Goal: Task Accomplishment & Management: Use online tool/utility

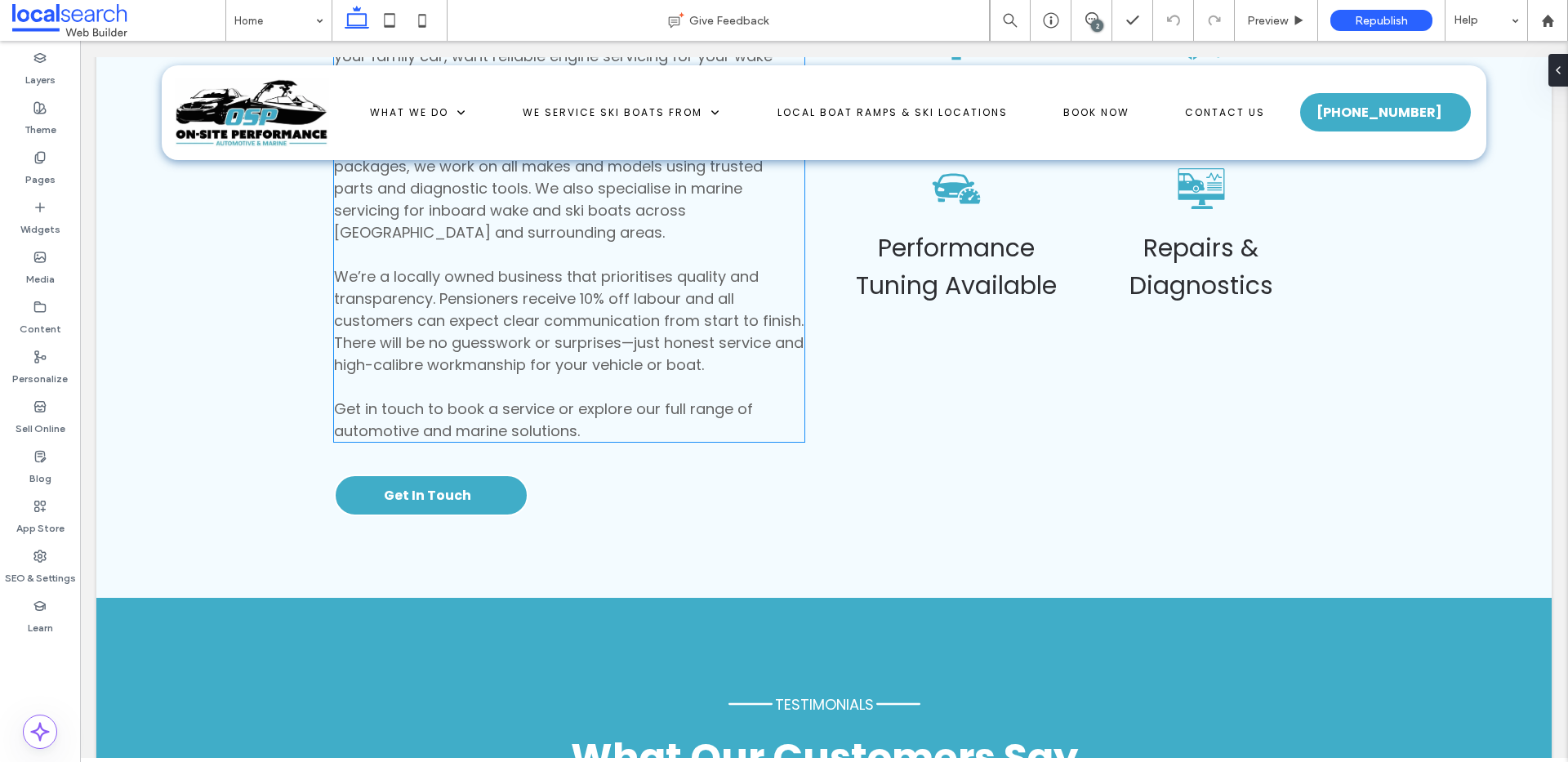
scroll to position [5390, 0]
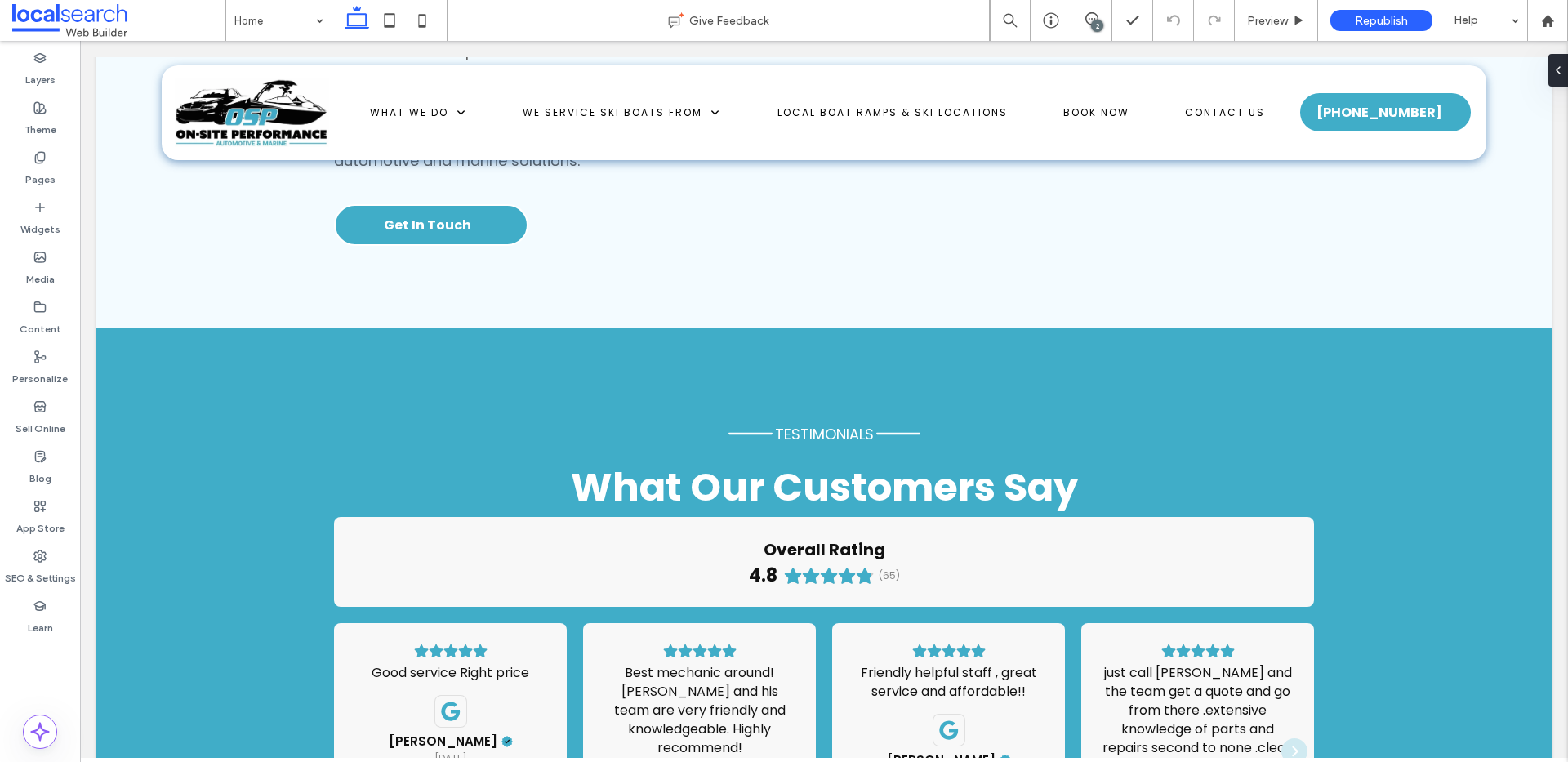
click at [1094, 20] on div "2" at bounding box center [1097, 26] width 12 height 12
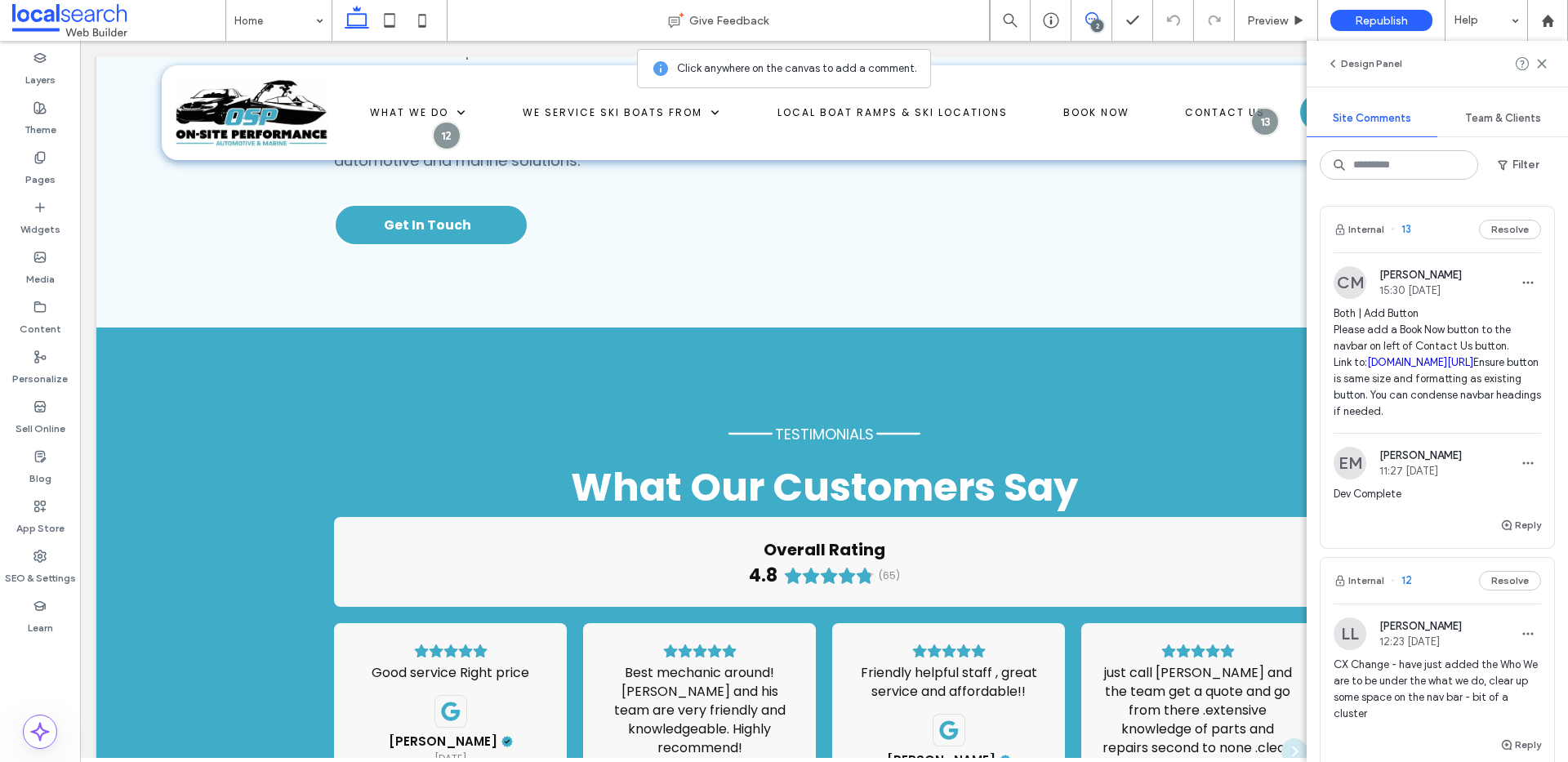
click at [1399, 328] on span "Both | Add Button Please add a Book Now button to the navbar on left of Contact…" at bounding box center [1437, 363] width 208 height 115
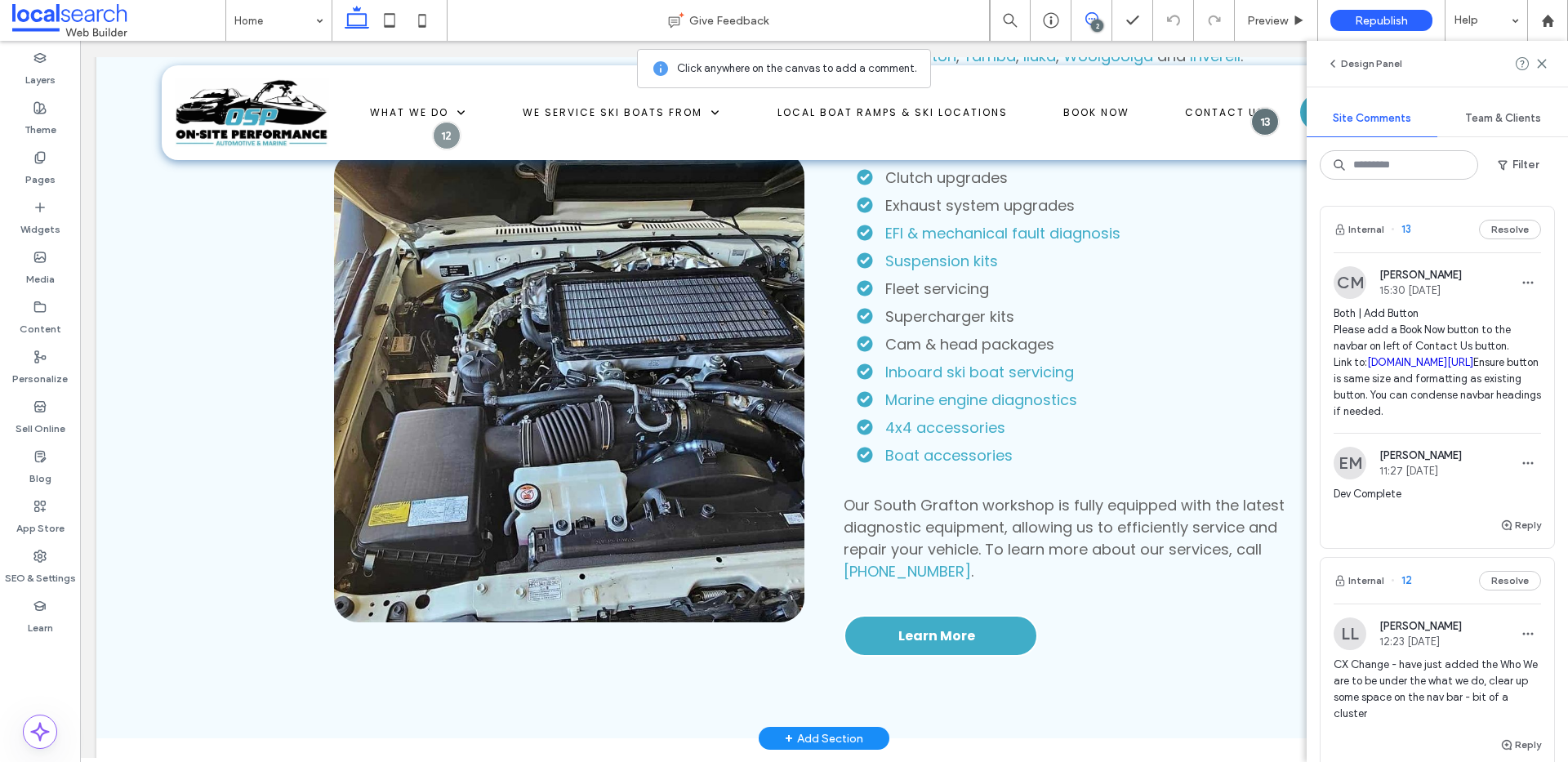
scroll to position [1155, 0]
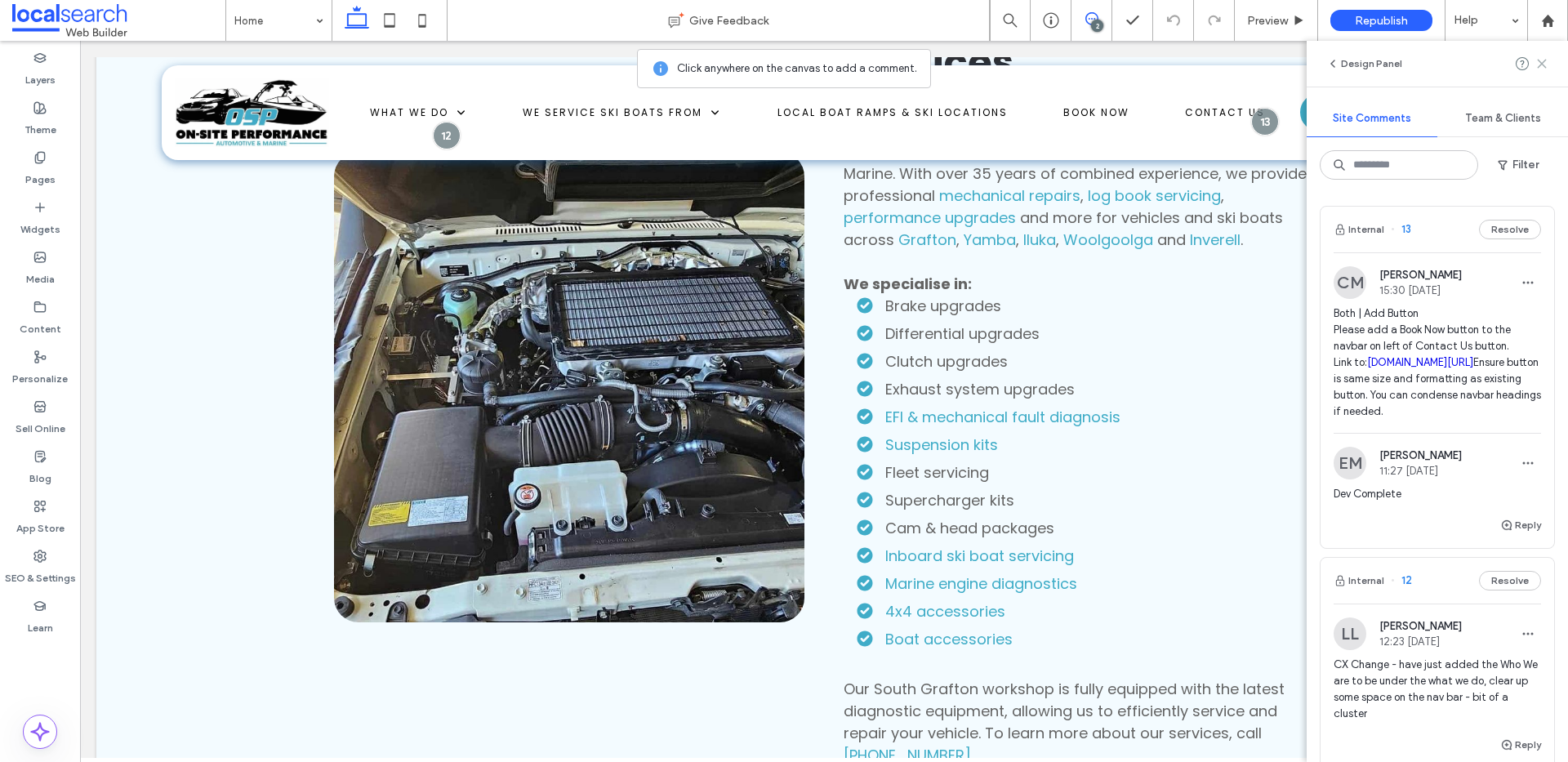
click at [1539, 66] on icon at bounding box center [1542, 63] width 13 height 13
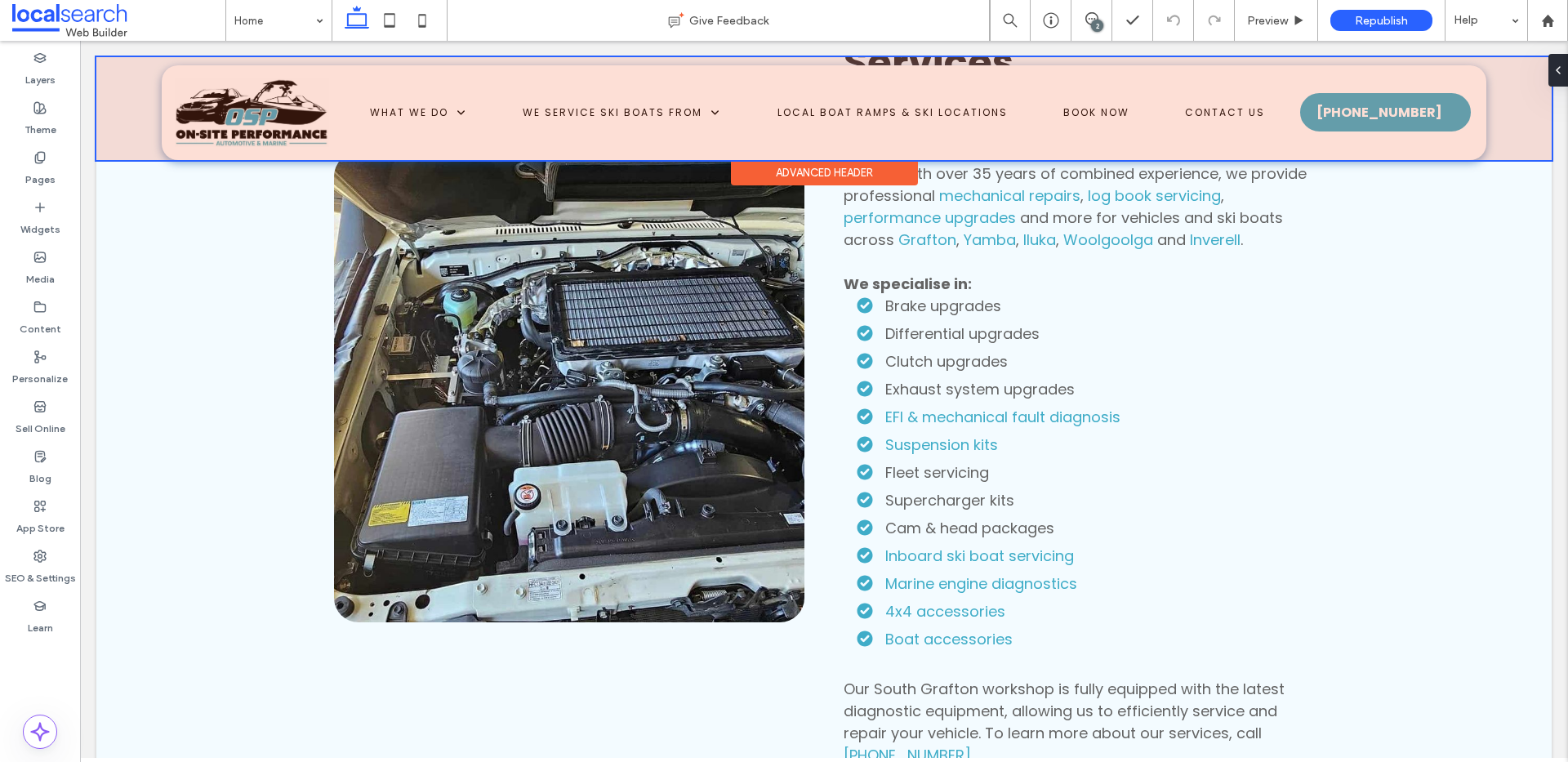
click at [1064, 111] on div at bounding box center [824, 109] width 1455 height 103
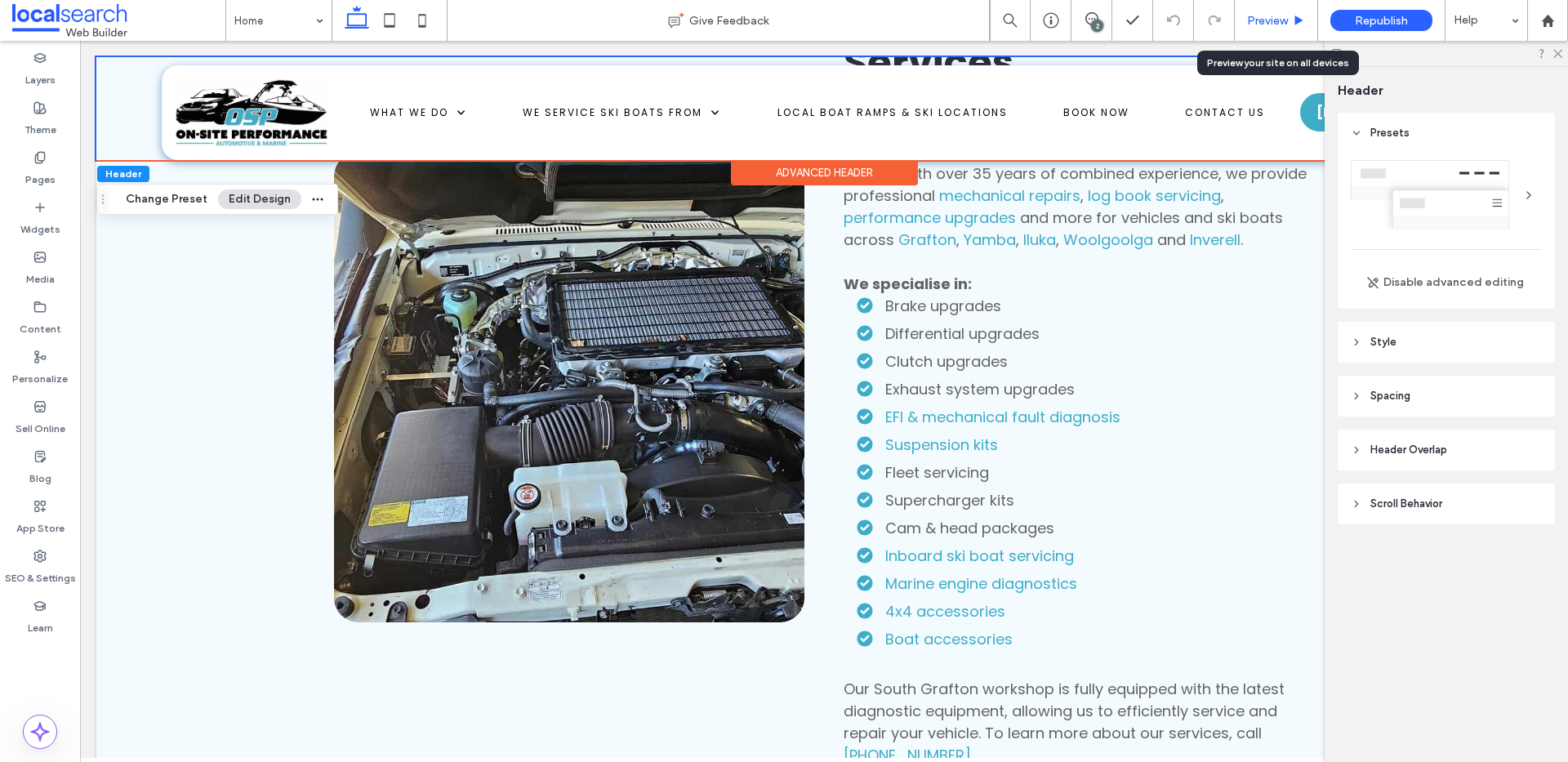
click at [1279, 22] on span "Preview" at bounding box center [1267, 21] width 41 height 14
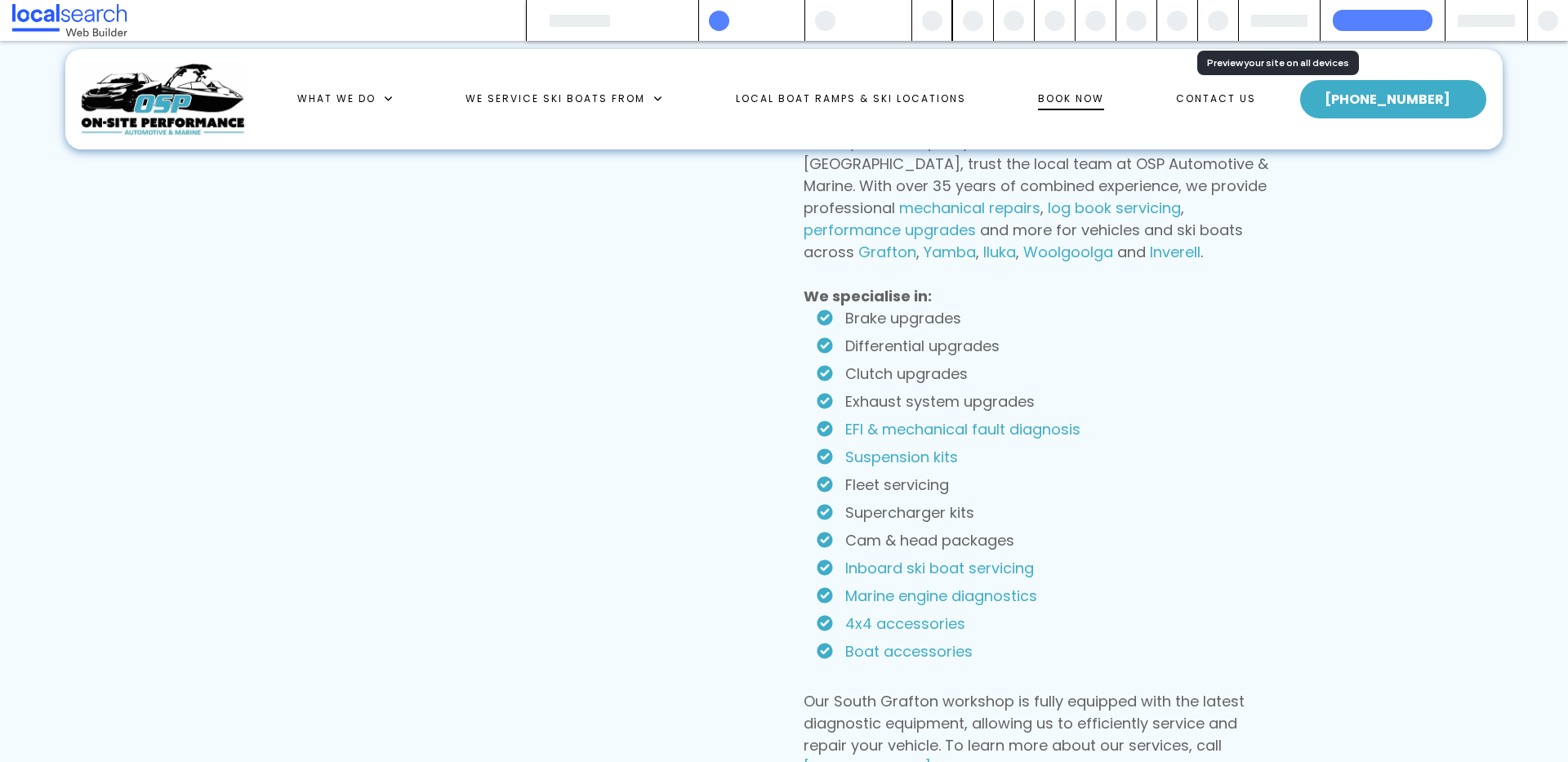
scroll to position [1167, 0]
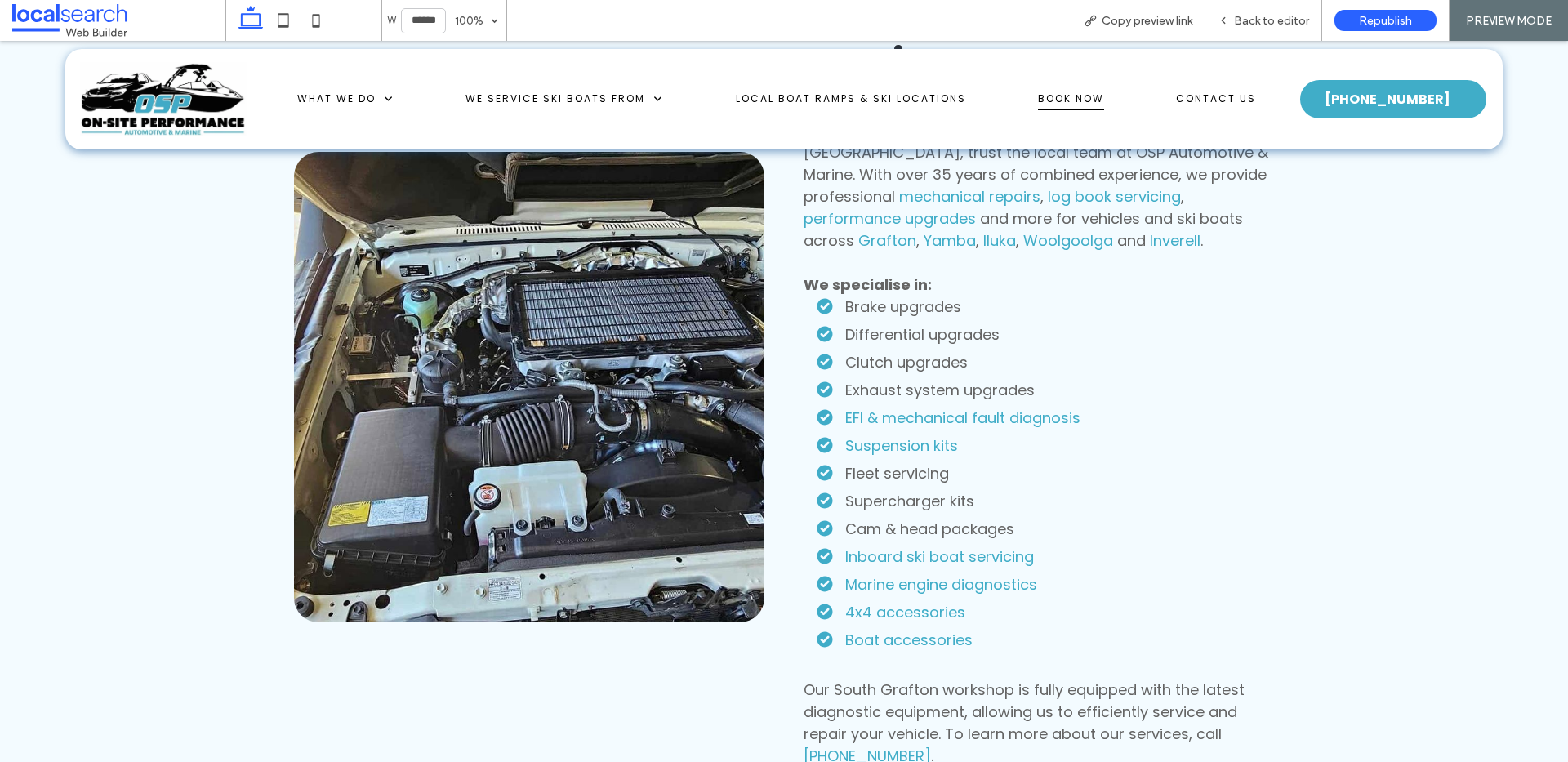
click at [1055, 96] on span "Book Now" at bounding box center [1071, 99] width 66 height 22
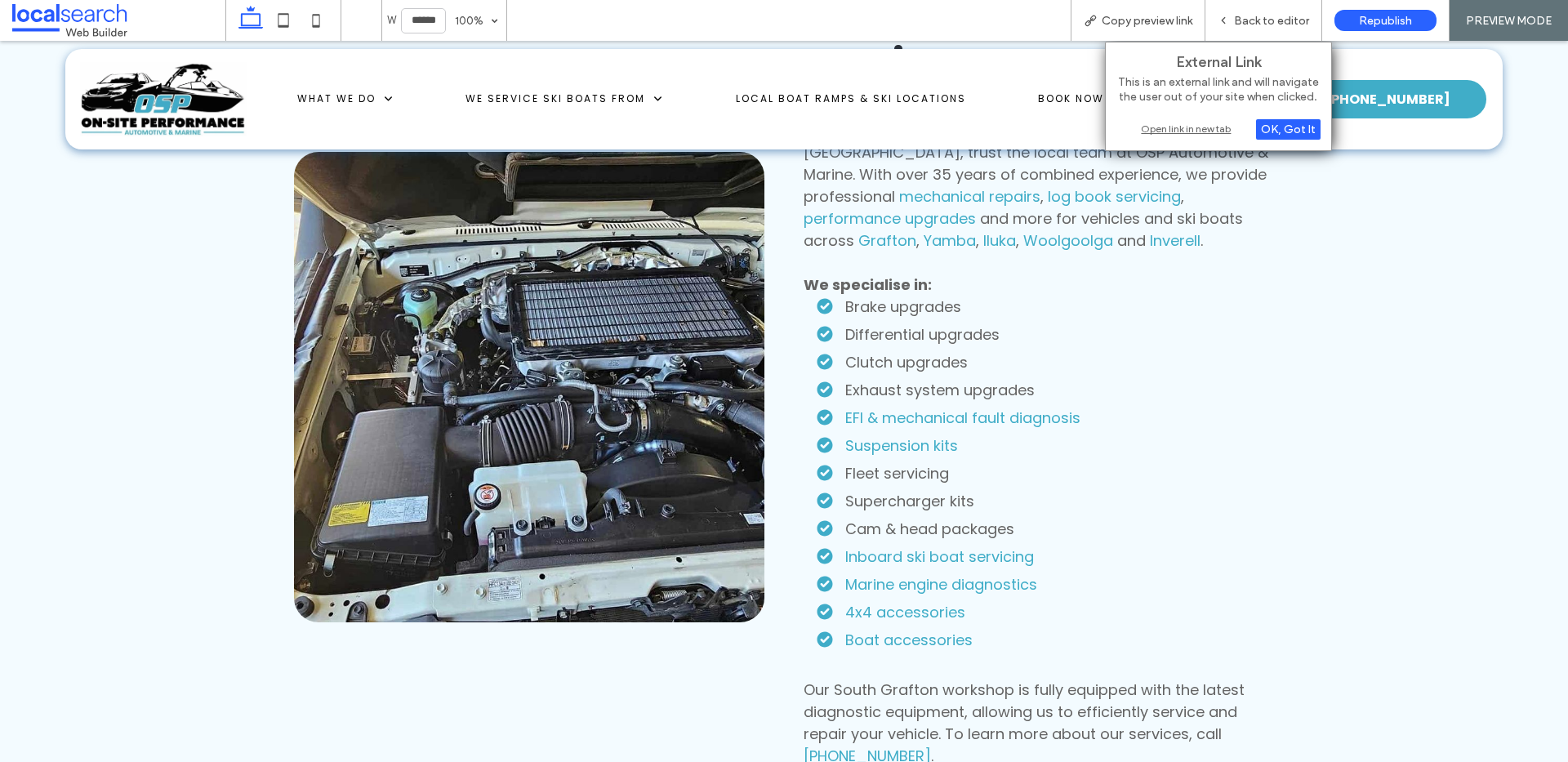
click at [1195, 124] on div "Open link in new tab" at bounding box center [1218, 129] width 204 height 17
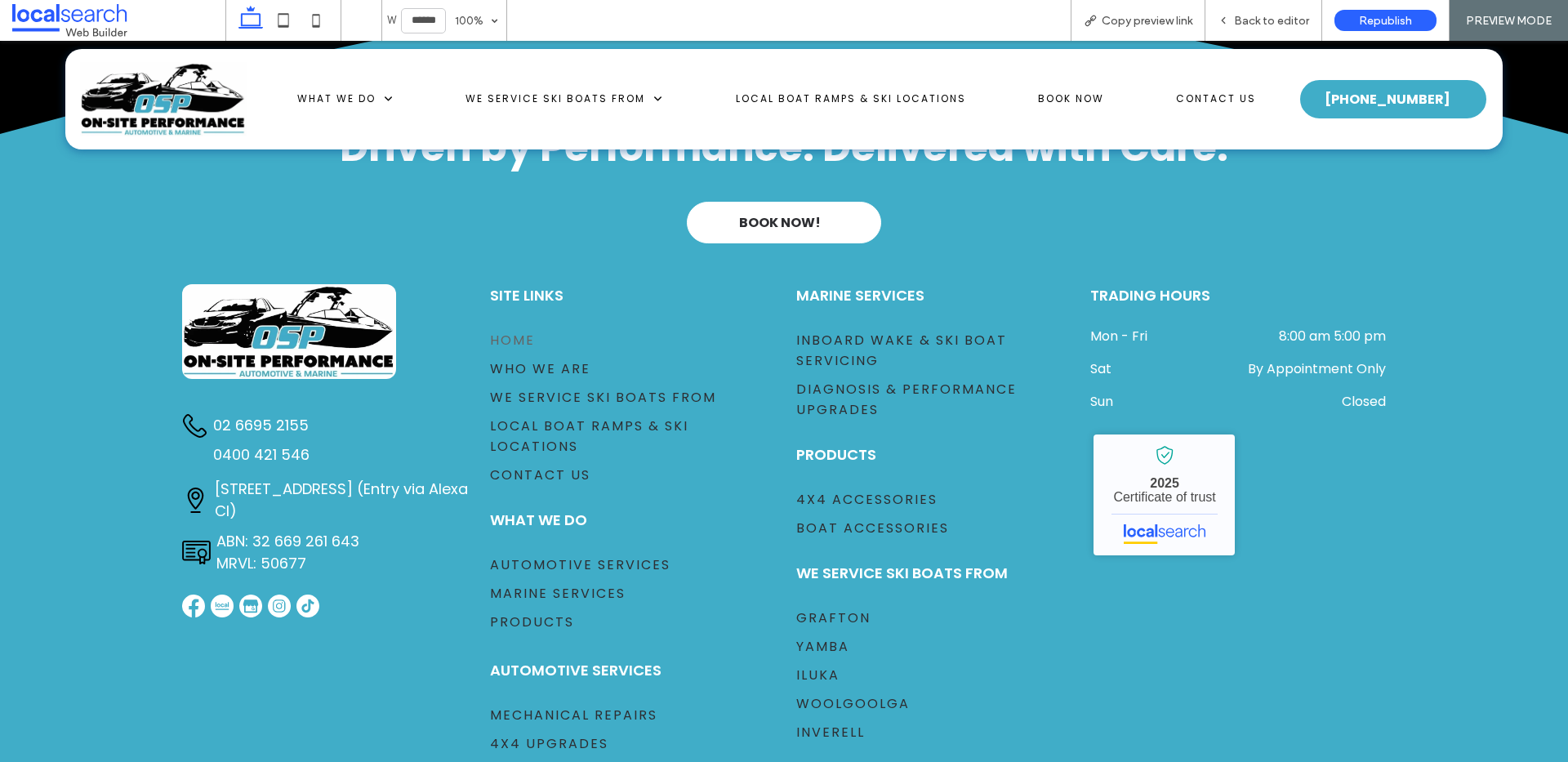
scroll to position [8551, 0]
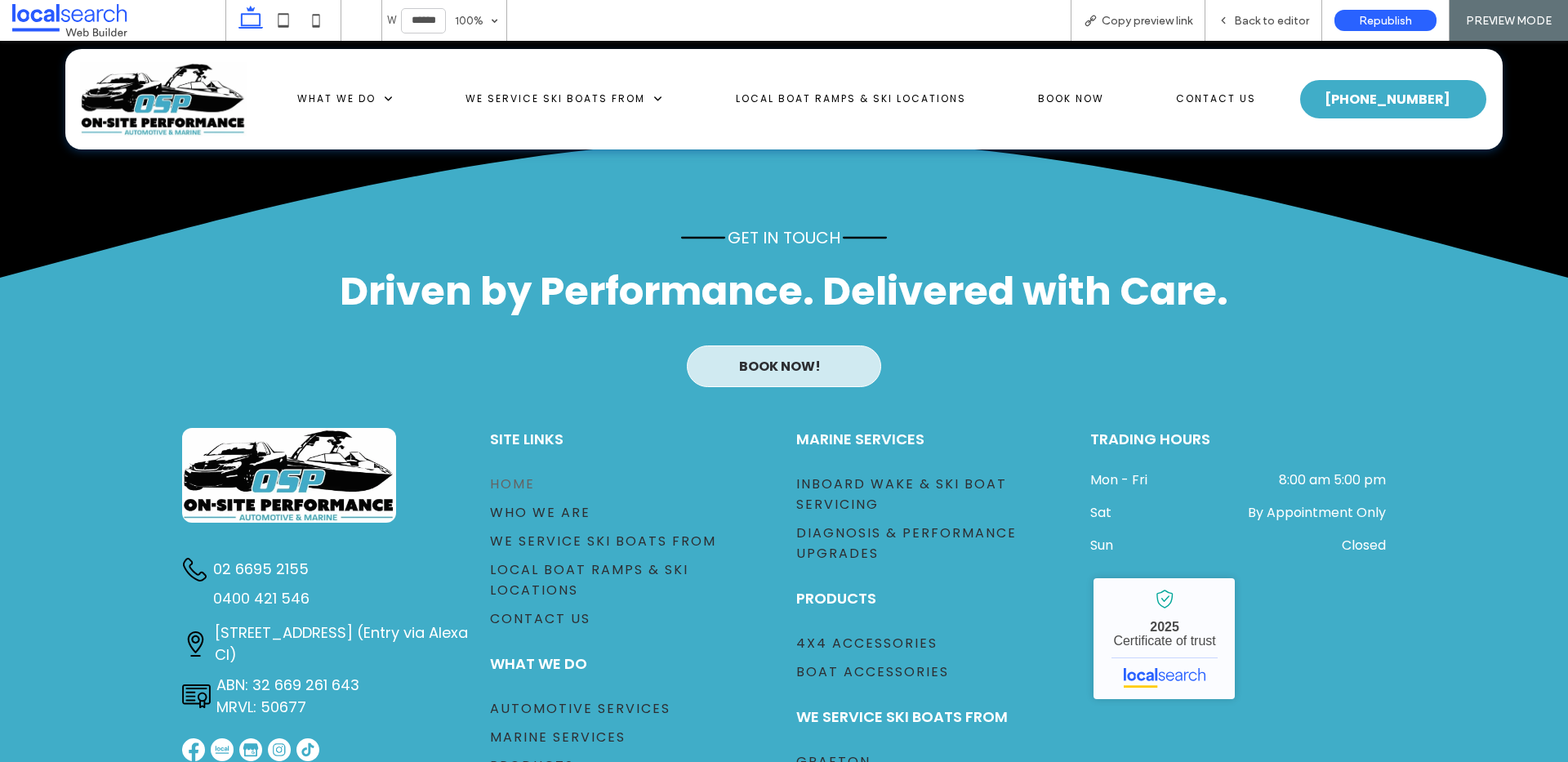
click at [816, 348] on span "BOOK NOW!" at bounding box center [784, 367] width 102 height 36
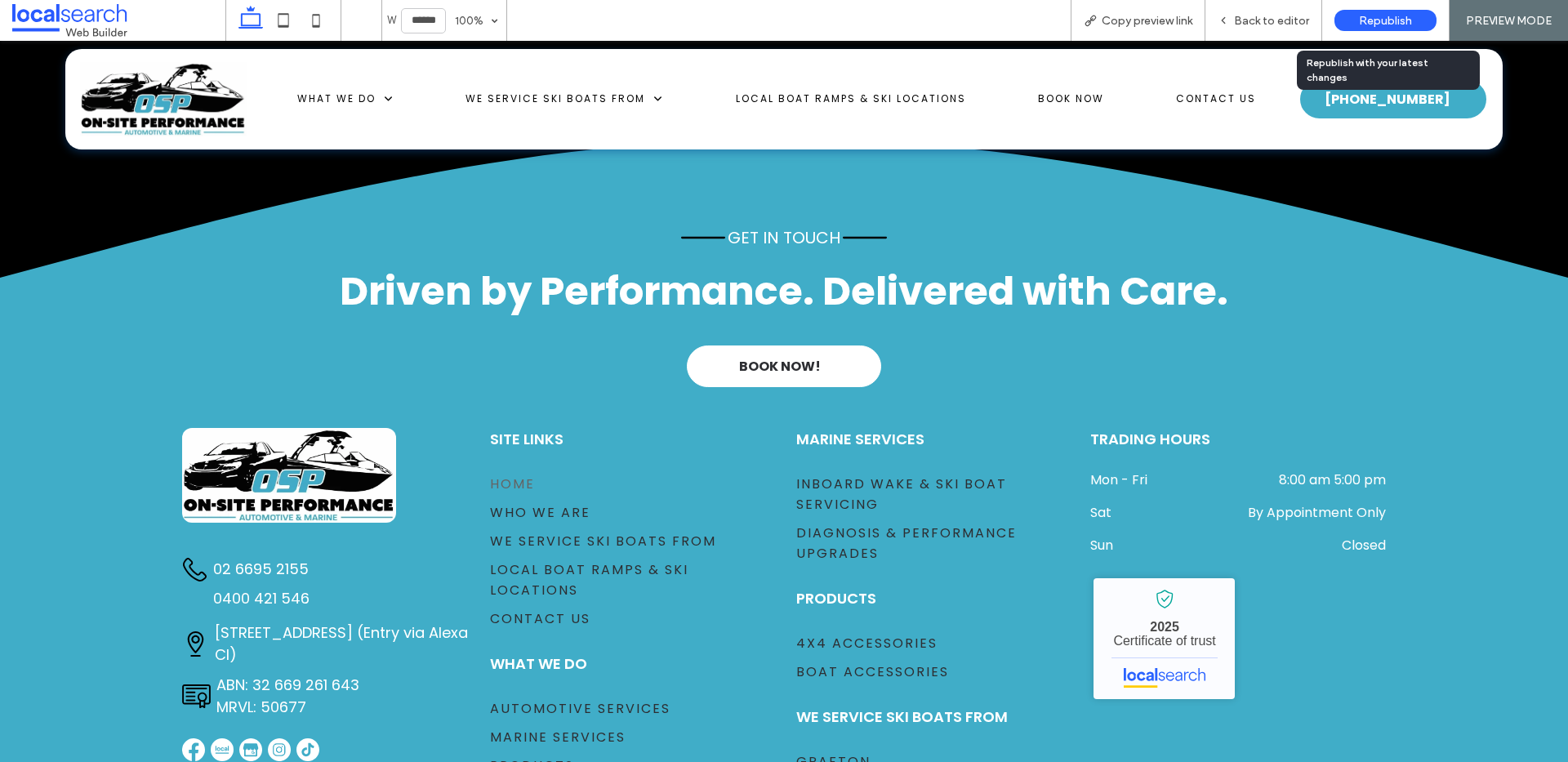
click at [1359, 22] on span "Republish" at bounding box center [1385, 21] width 53 height 14
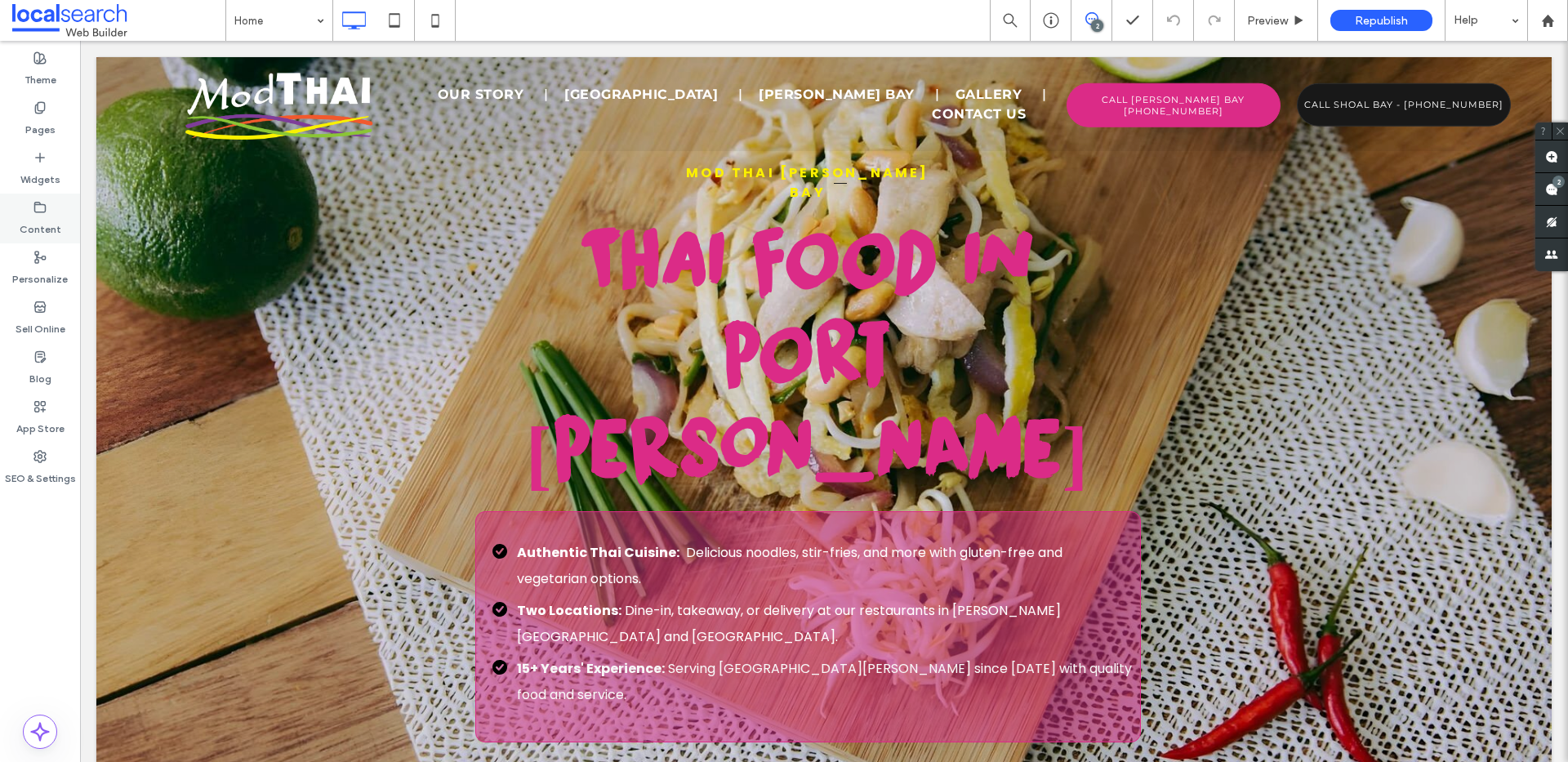
click at [43, 229] on label "Content" at bounding box center [41, 225] width 42 height 23
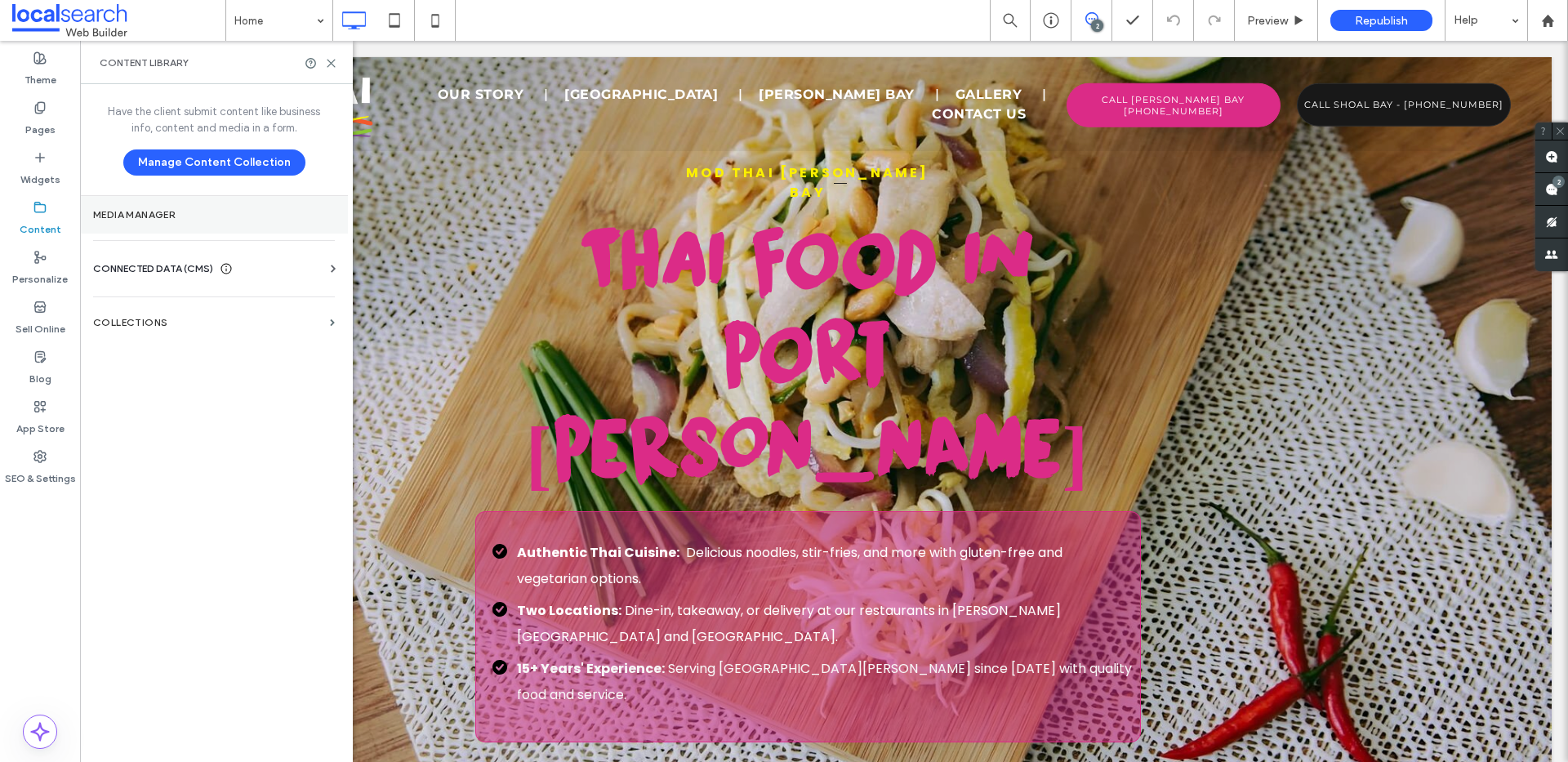
click at [198, 210] on label "Media Manager" at bounding box center [214, 215] width 241 height 11
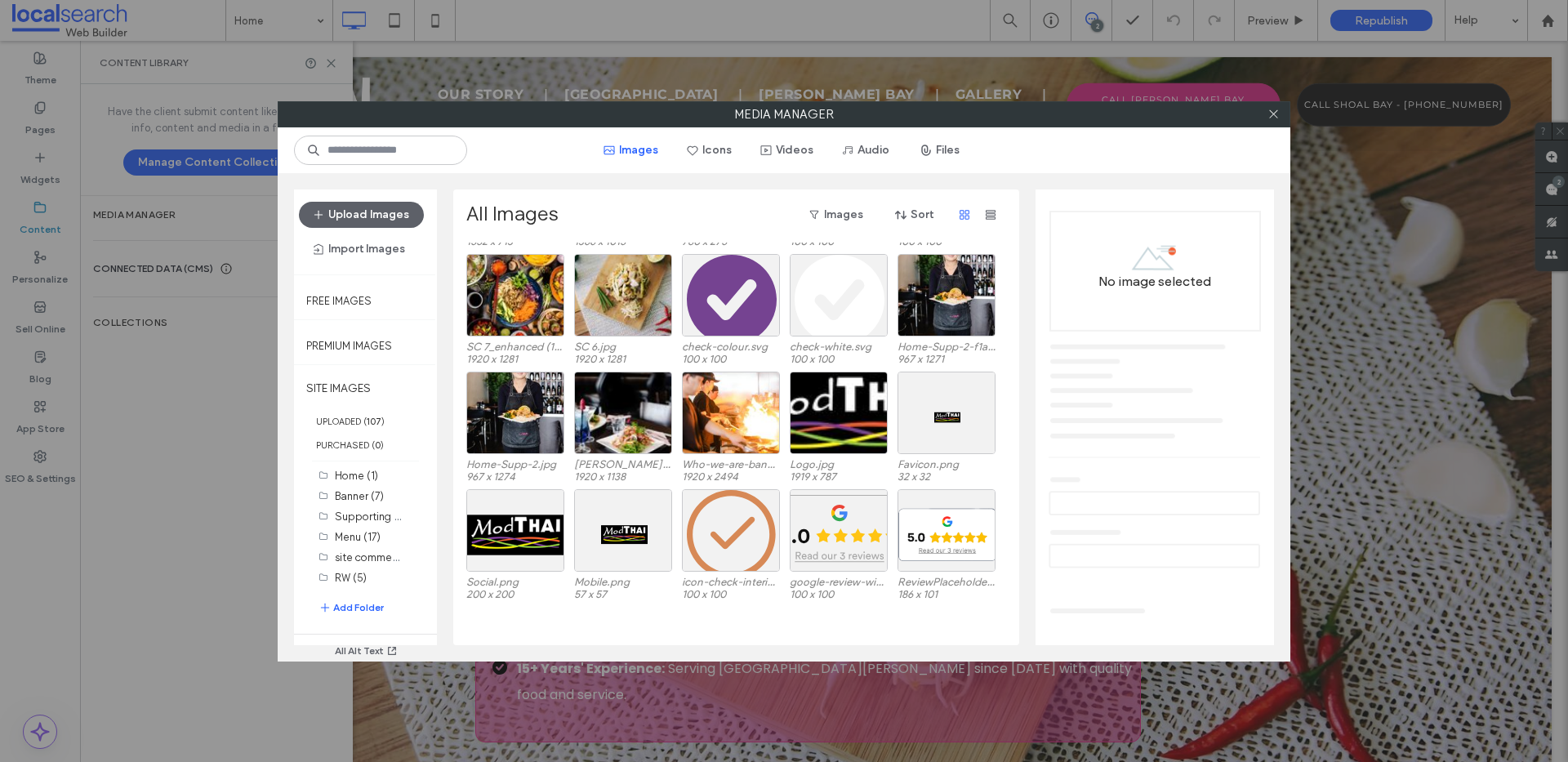
scroll to position [502, 0]
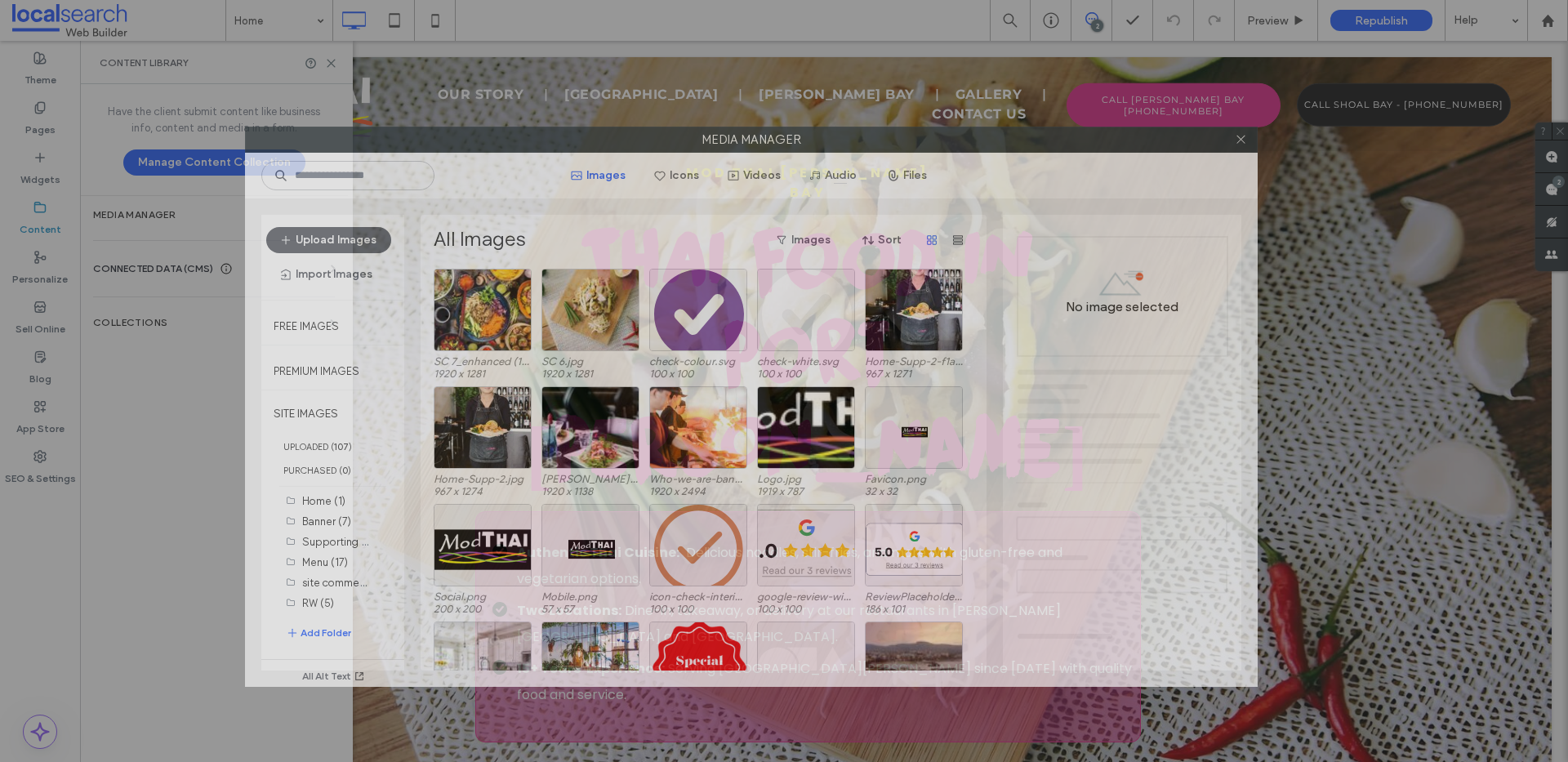
drag, startPoint x: 946, startPoint y: 116, endPoint x: 911, endPoint y: 144, distance: 44.8
click at [914, 142] on label "Media Manager" at bounding box center [751, 140] width 1011 height 24
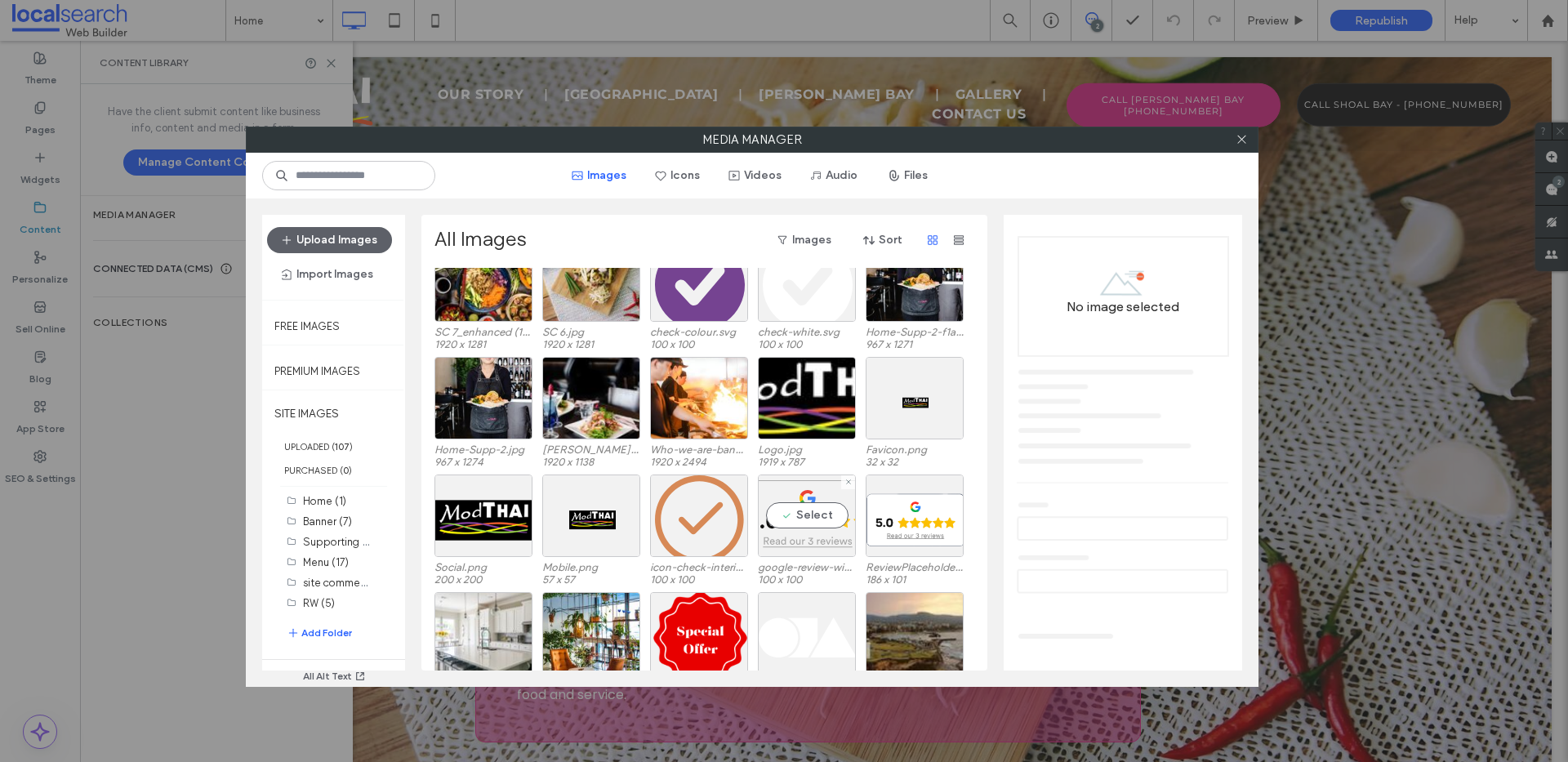
scroll to position [415, 0]
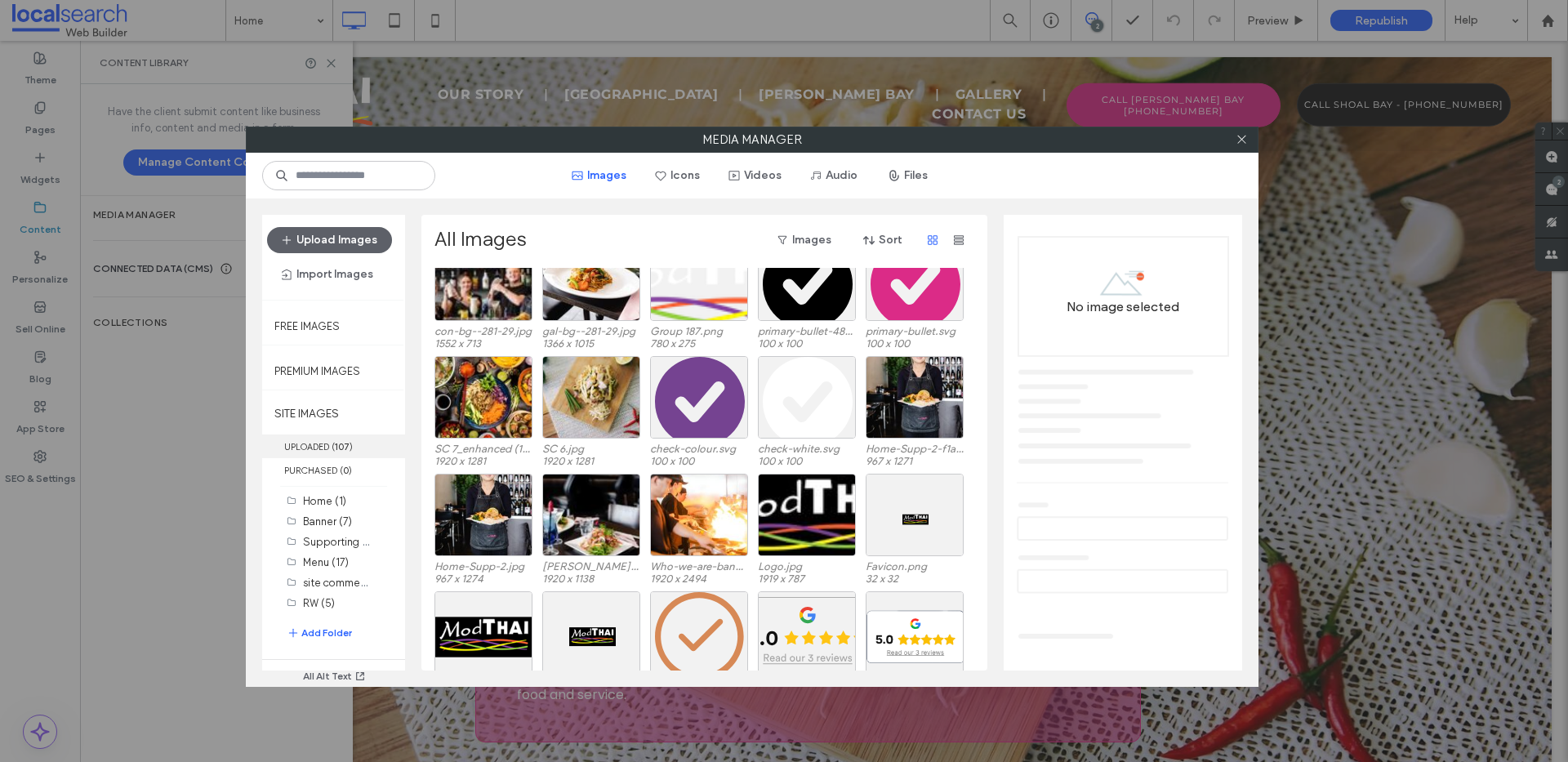
click at [328, 452] on label "UPLOADED ( 107 )" at bounding box center [334, 446] width 143 height 23
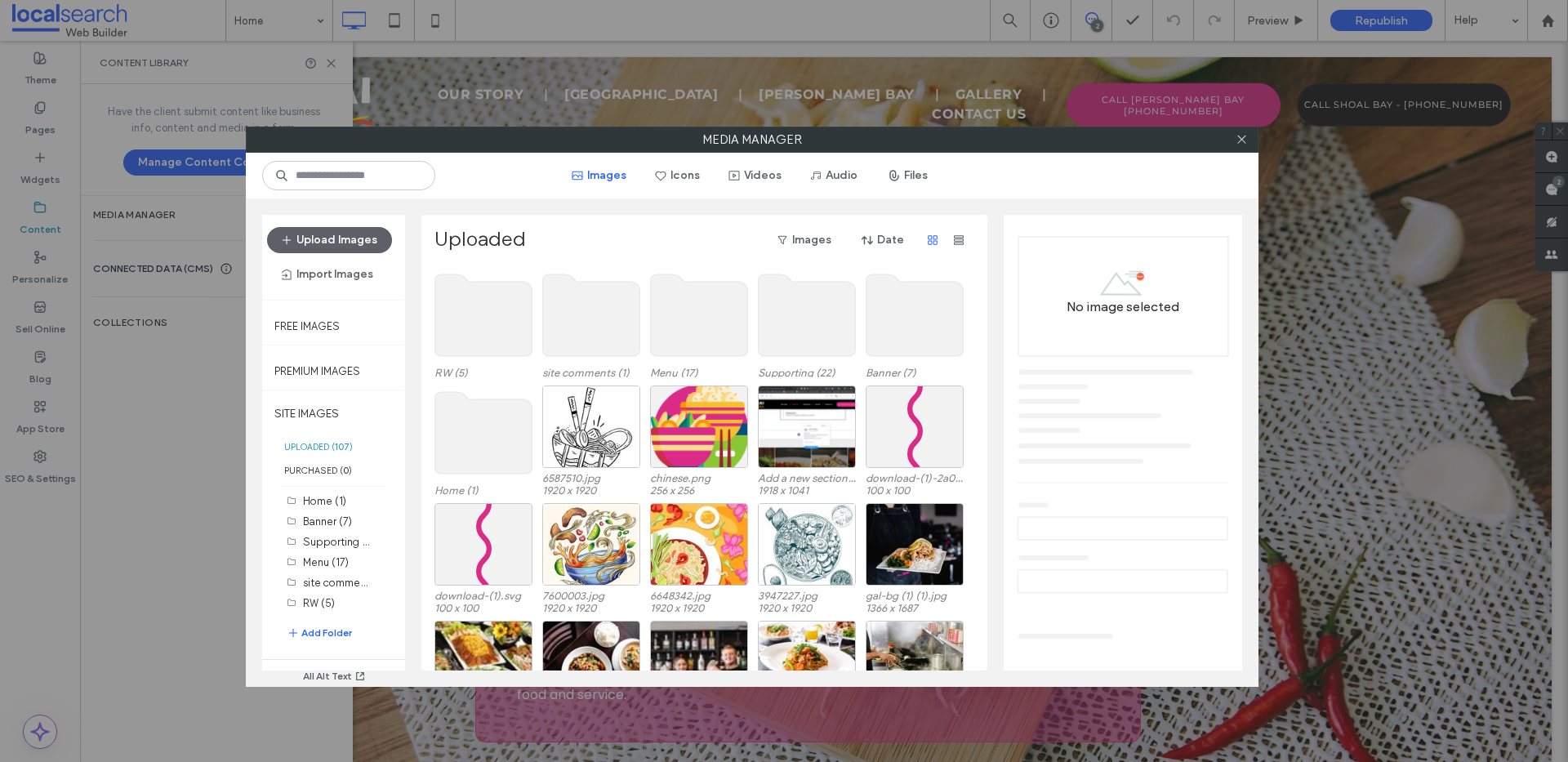
click at [470, 472] on use at bounding box center [484, 433] width 97 height 82
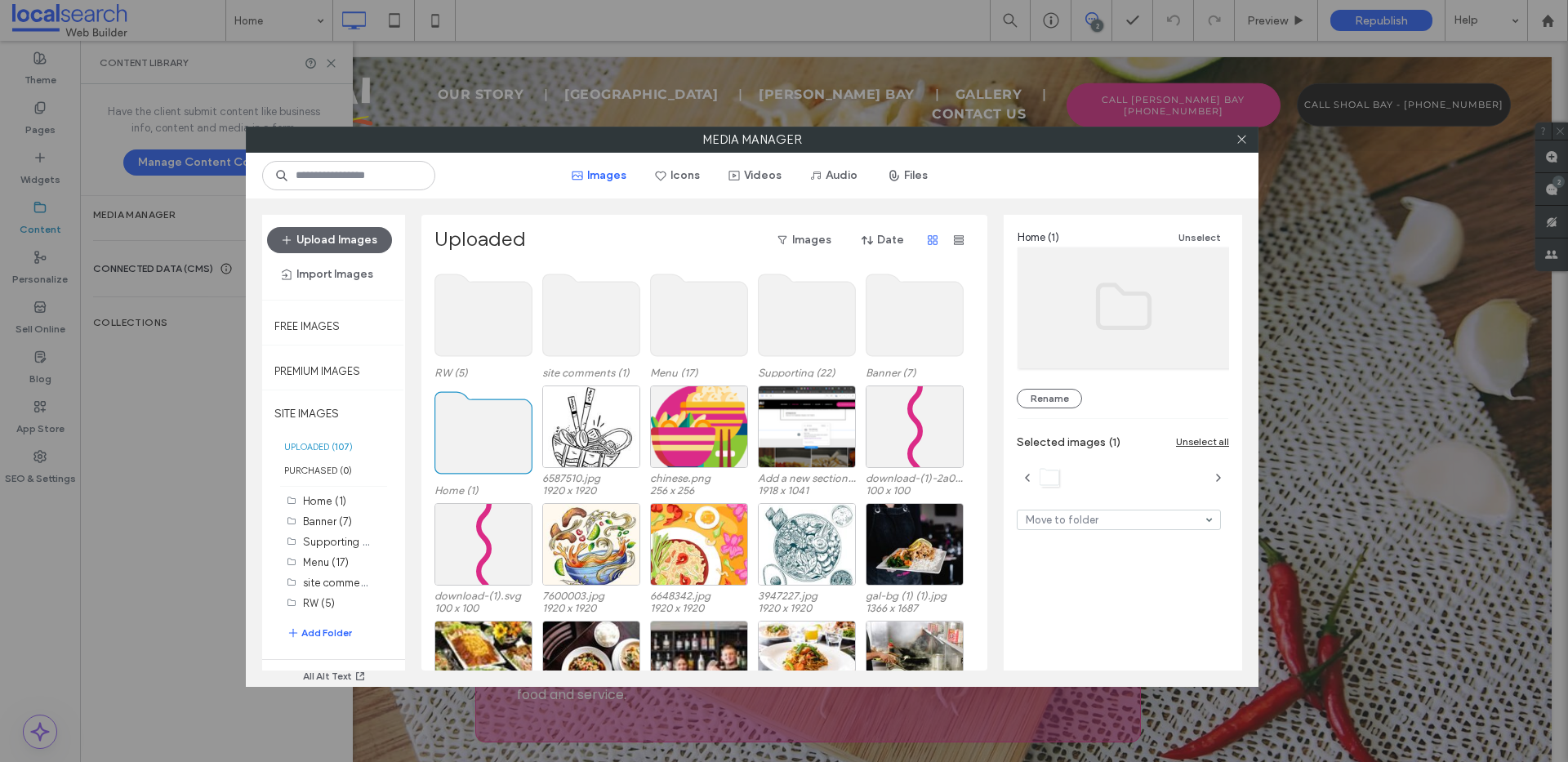
click at [504, 439] on use at bounding box center [484, 433] width 97 height 82
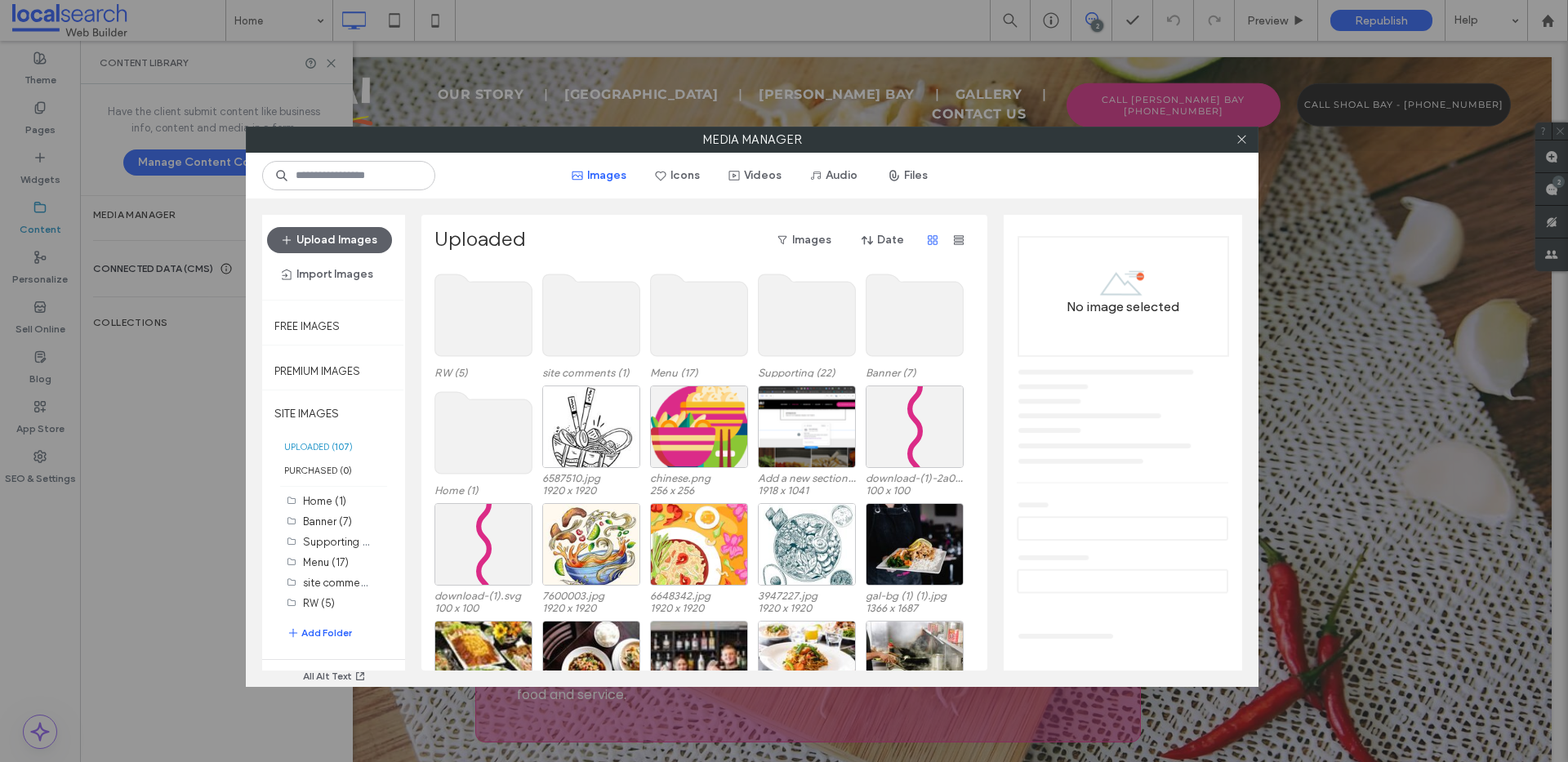
click at [487, 430] on use at bounding box center [484, 433] width 97 height 82
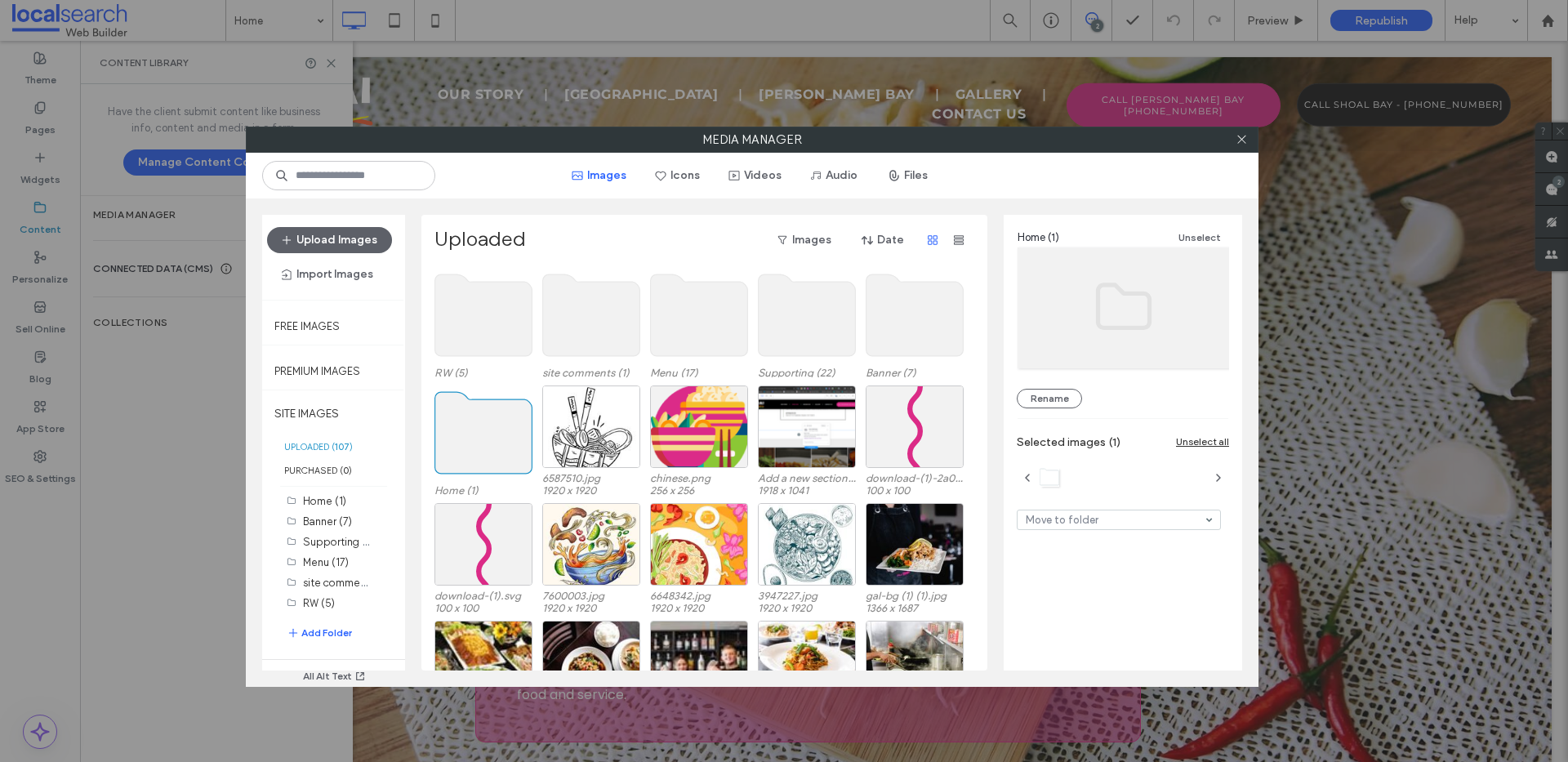
click at [454, 461] on use at bounding box center [484, 433] width 97 height 82
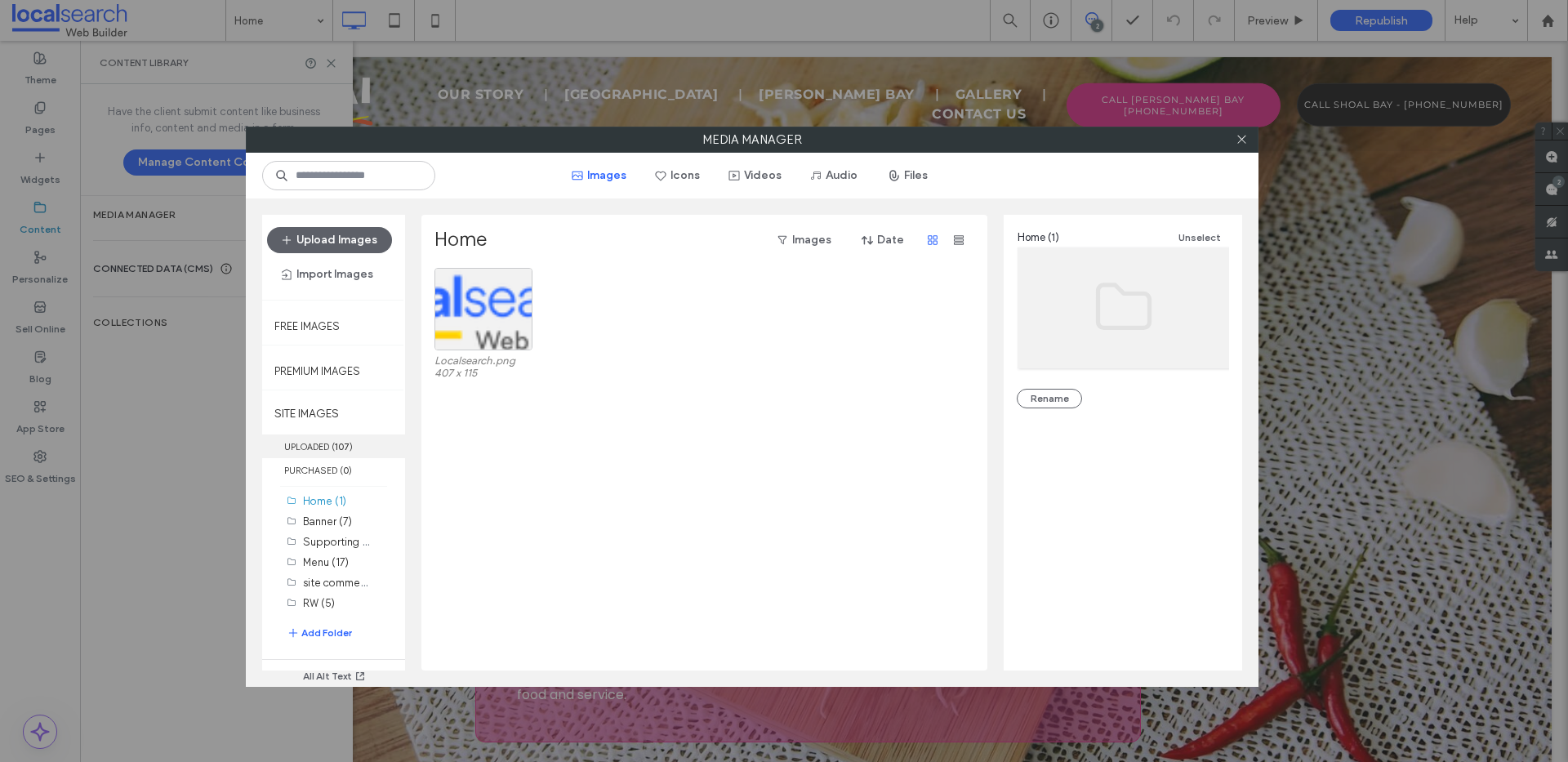
click at [335, 450] on b "107" at bounding box center [341, 447] width 15 height 11
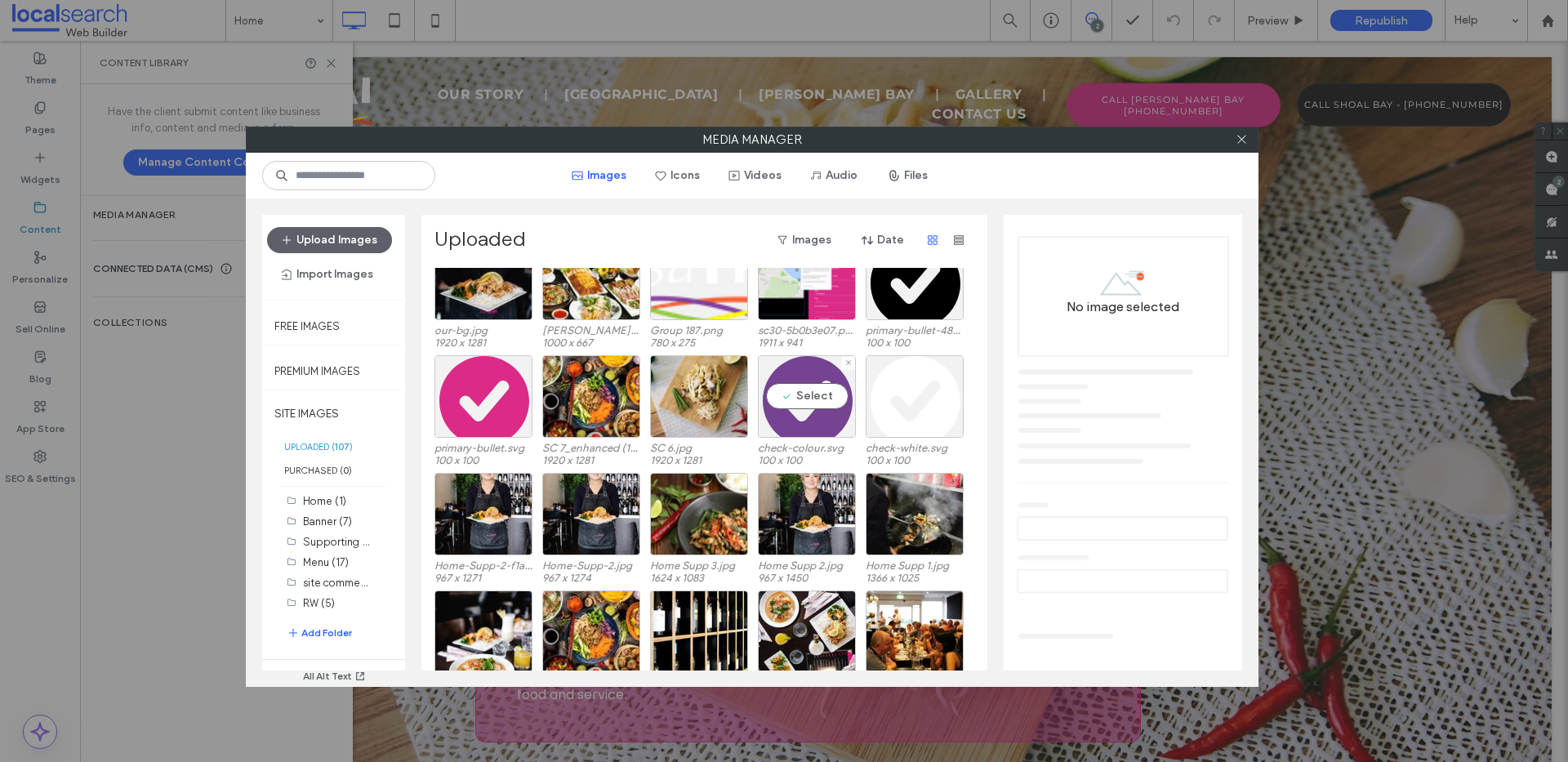
scroll to position [478, 0]
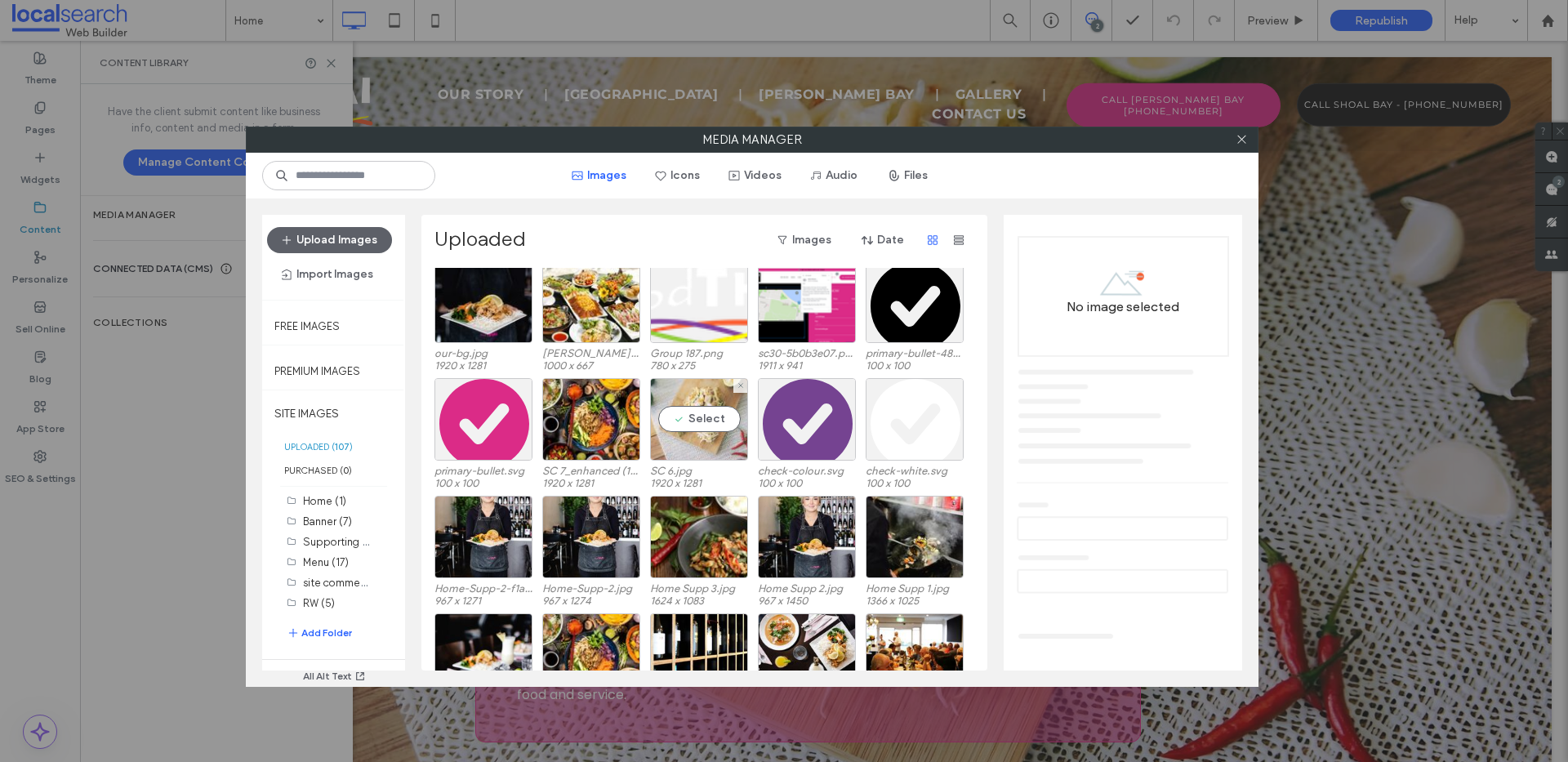
click at [702, 408] on div "Select" at bounding box center [698, 419] width 98 height 83
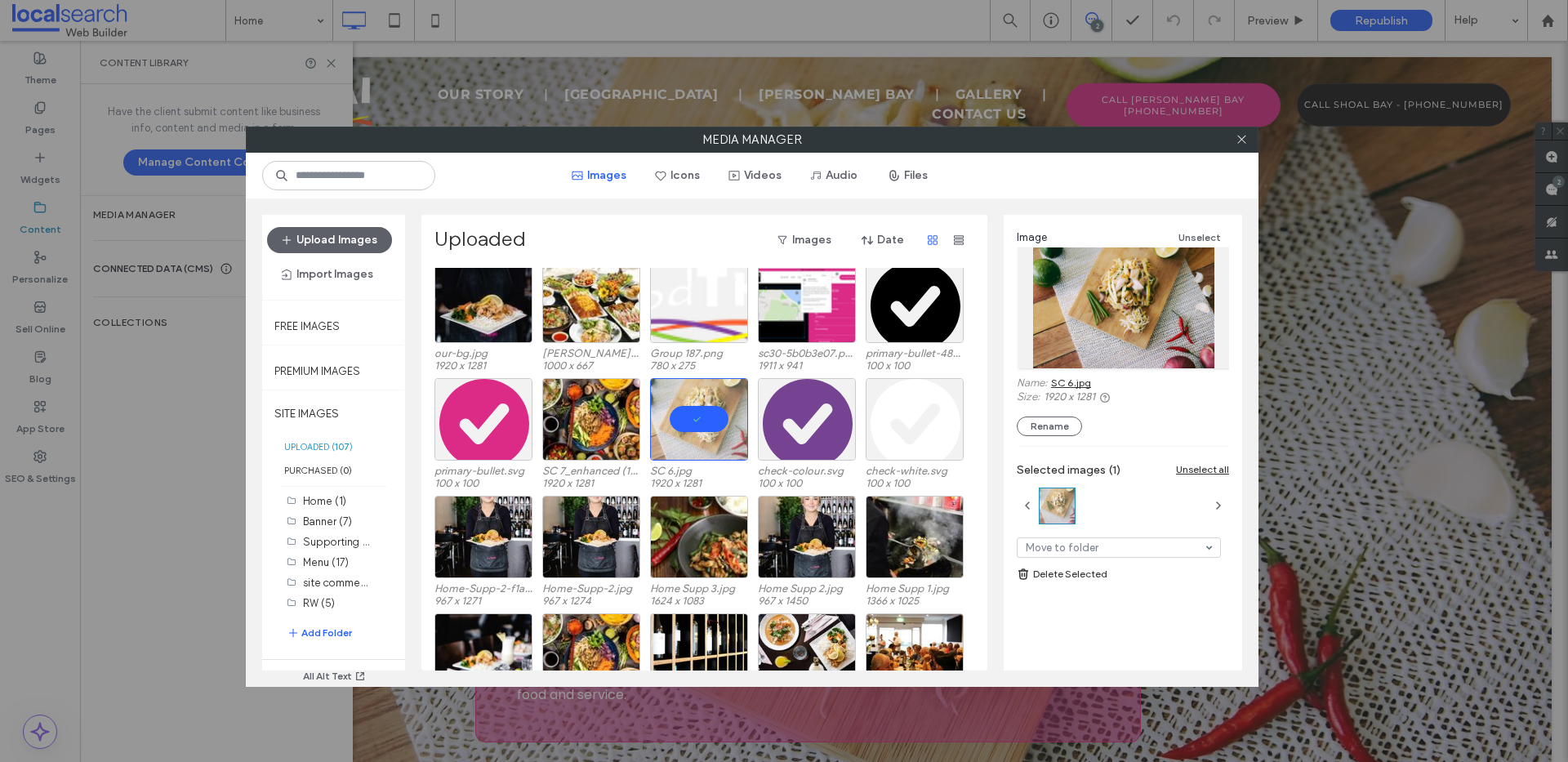
click at [1060, 385] on link "SC 6.jpg" at bounding box center [1071, 382] width 40 height 12
click at [1244, 142] on use at bounding box center [1241, 139] width 8 height 8
